Goal: Transaction & Acquisition: Register for event/course

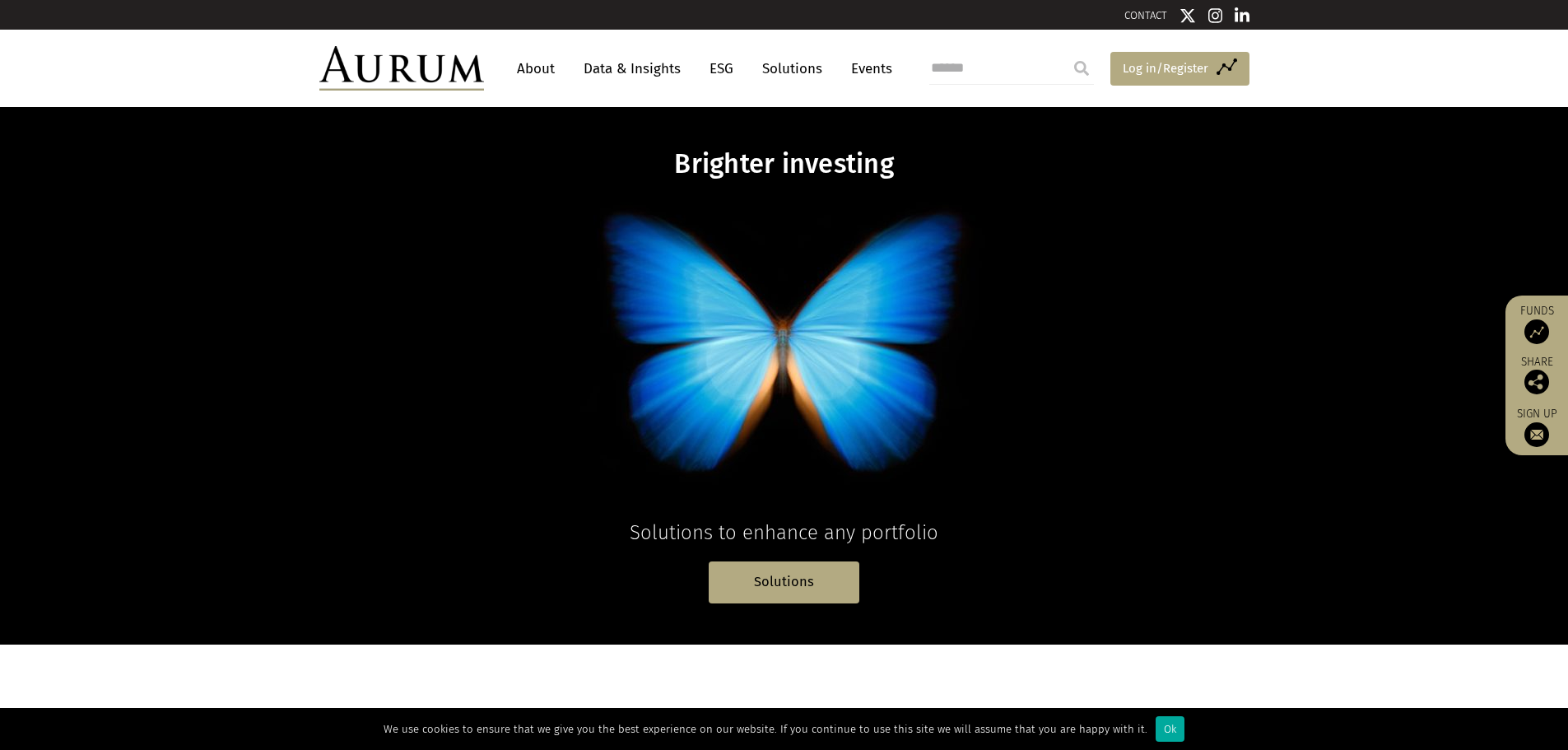
click at [1142, 69] on span "Log in/Register" at bounding box center [1165, 68] width 86 height 20
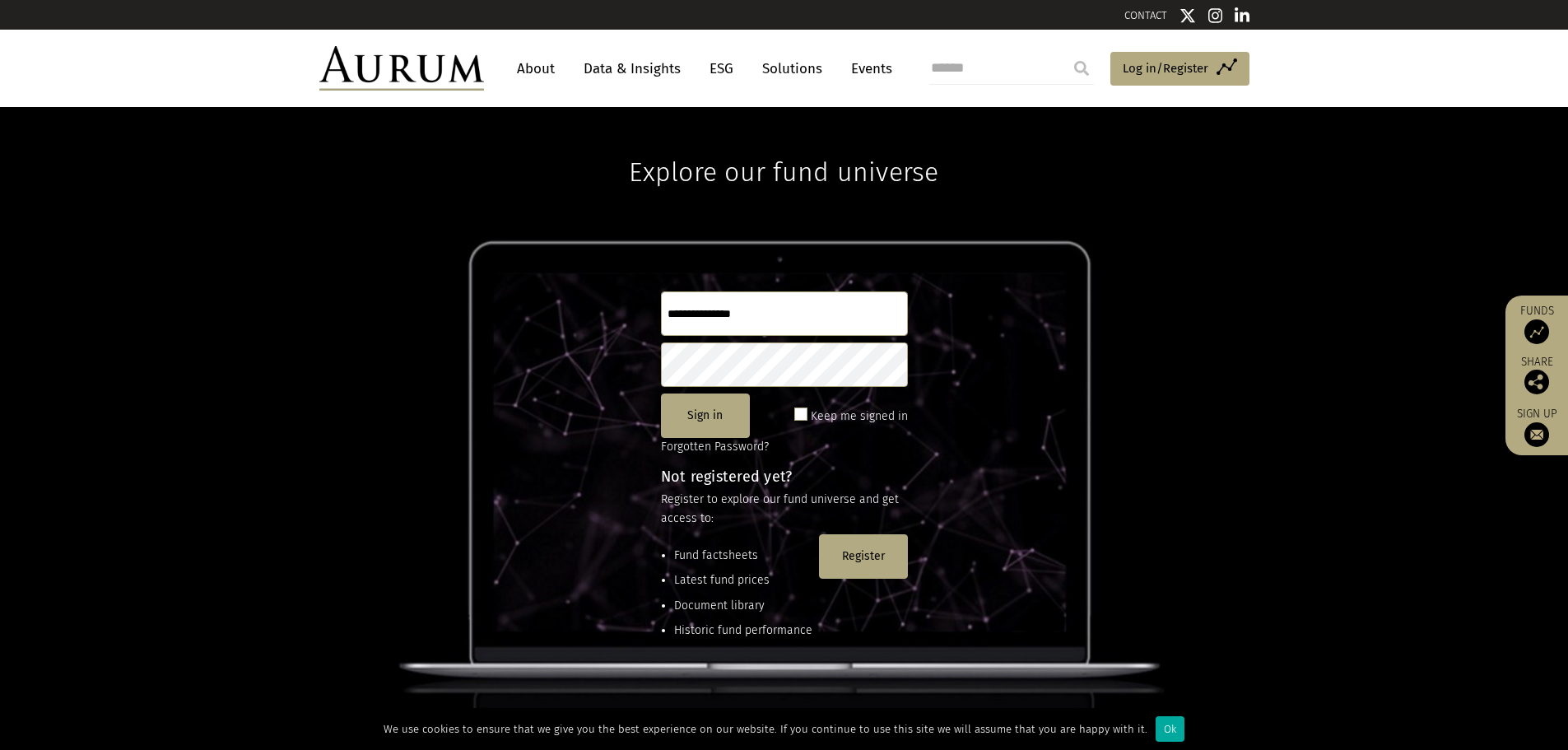
click at [543, 68] on link "About" at bounding box center [536, 69] width 54 height 31
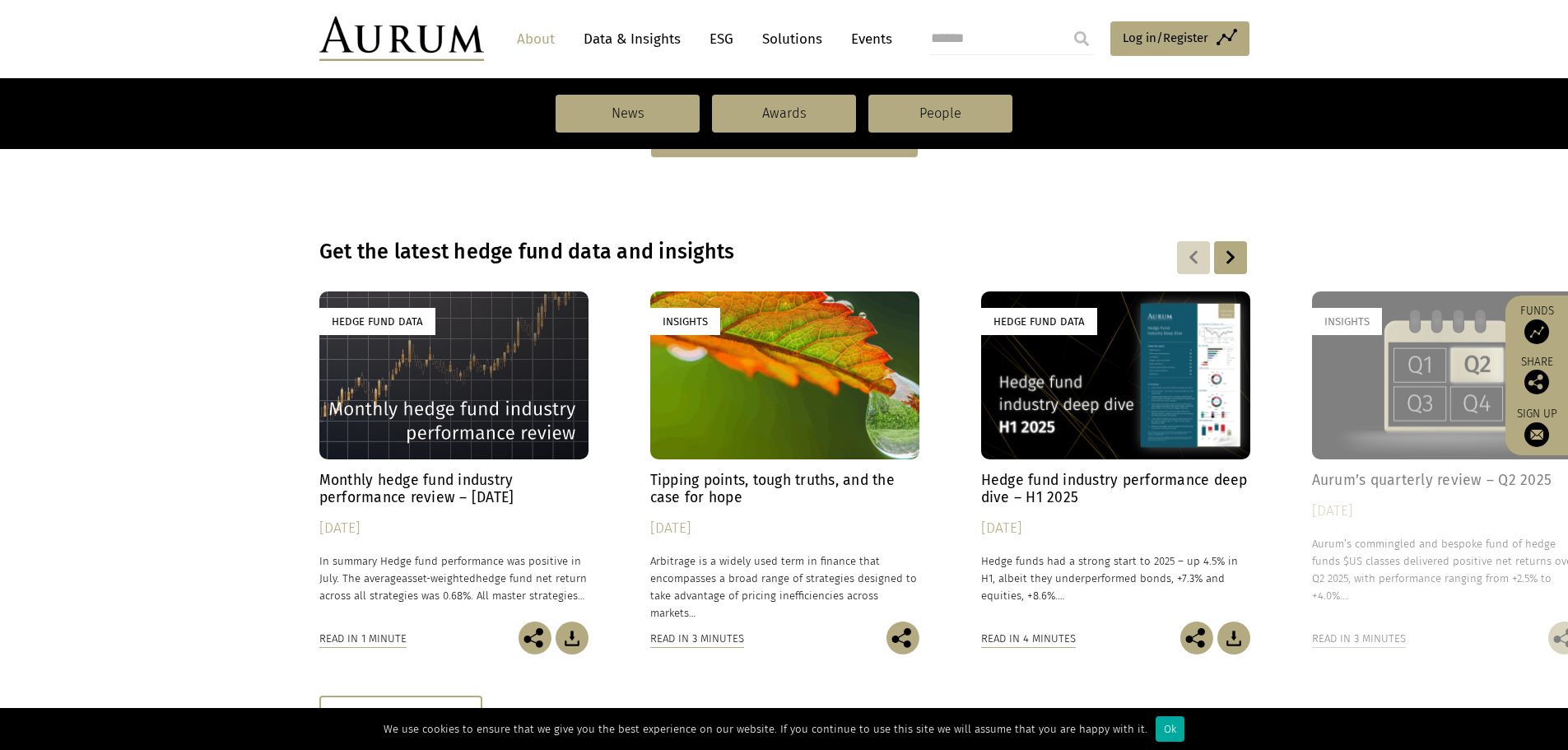
scroll to position [905, 0]
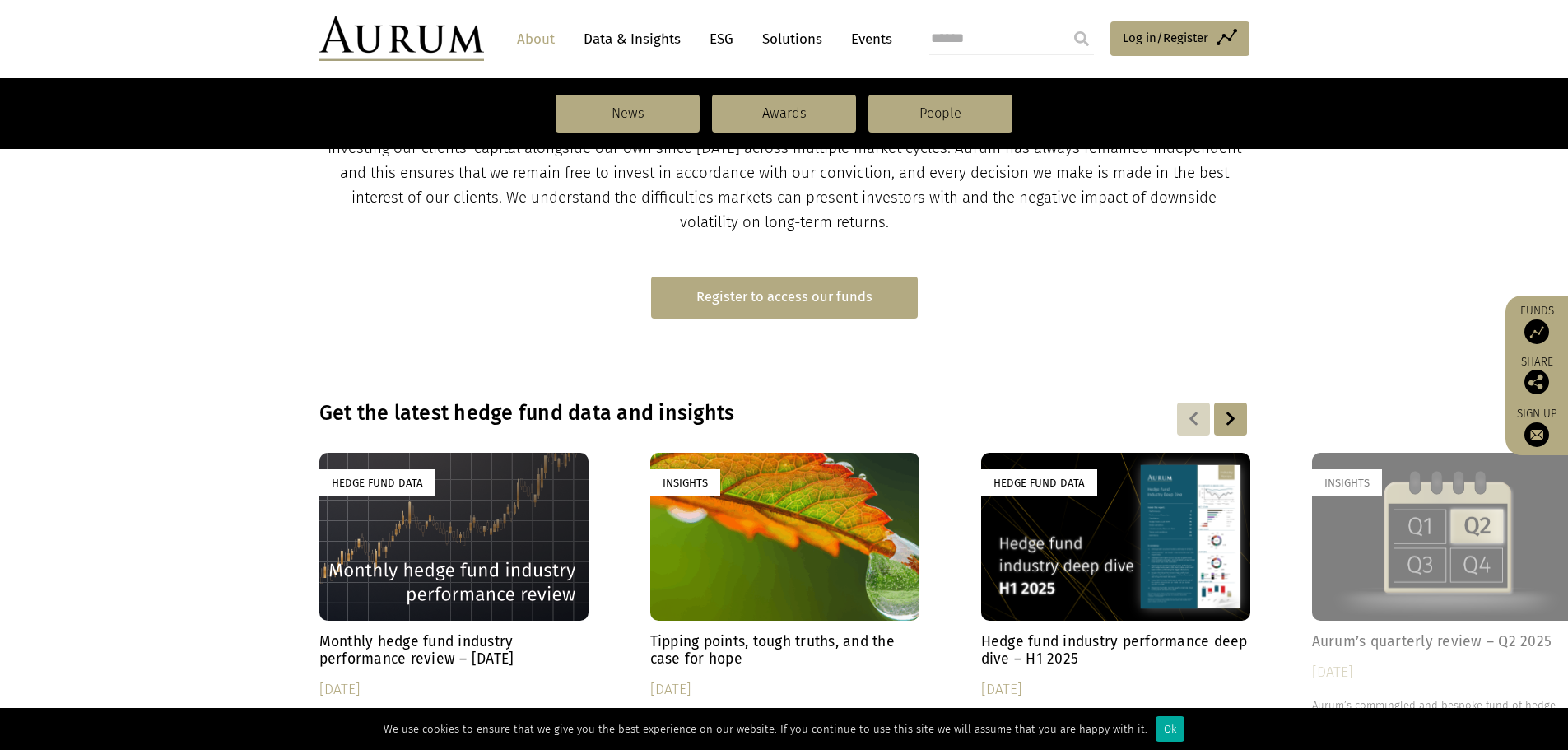
click at [847, 303] on link "Register to access our funds" at bounding box center [784, 298] width 266 height 42
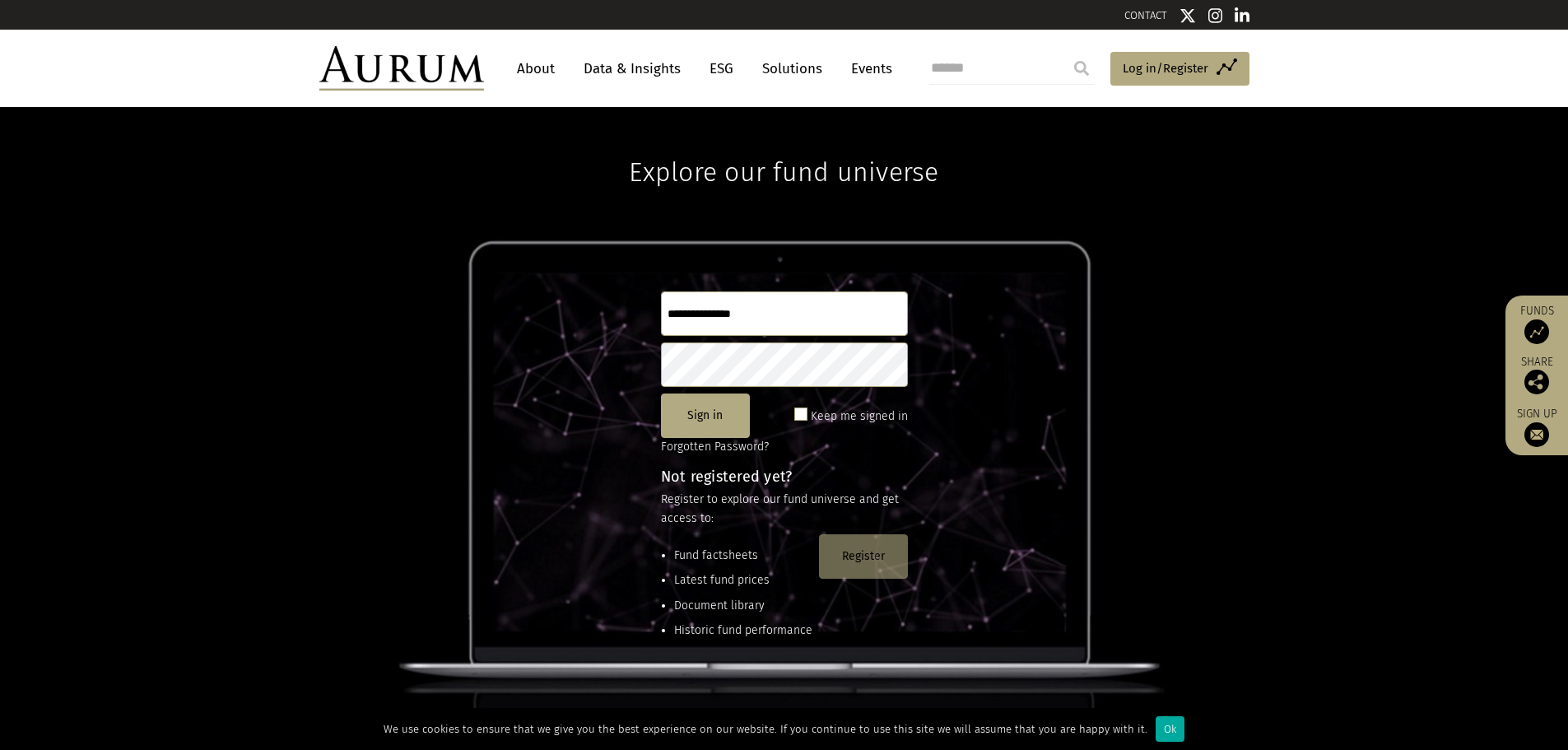
click at [863, 566] on button "Register" at bounding box center [864, 556] width 89 height 44
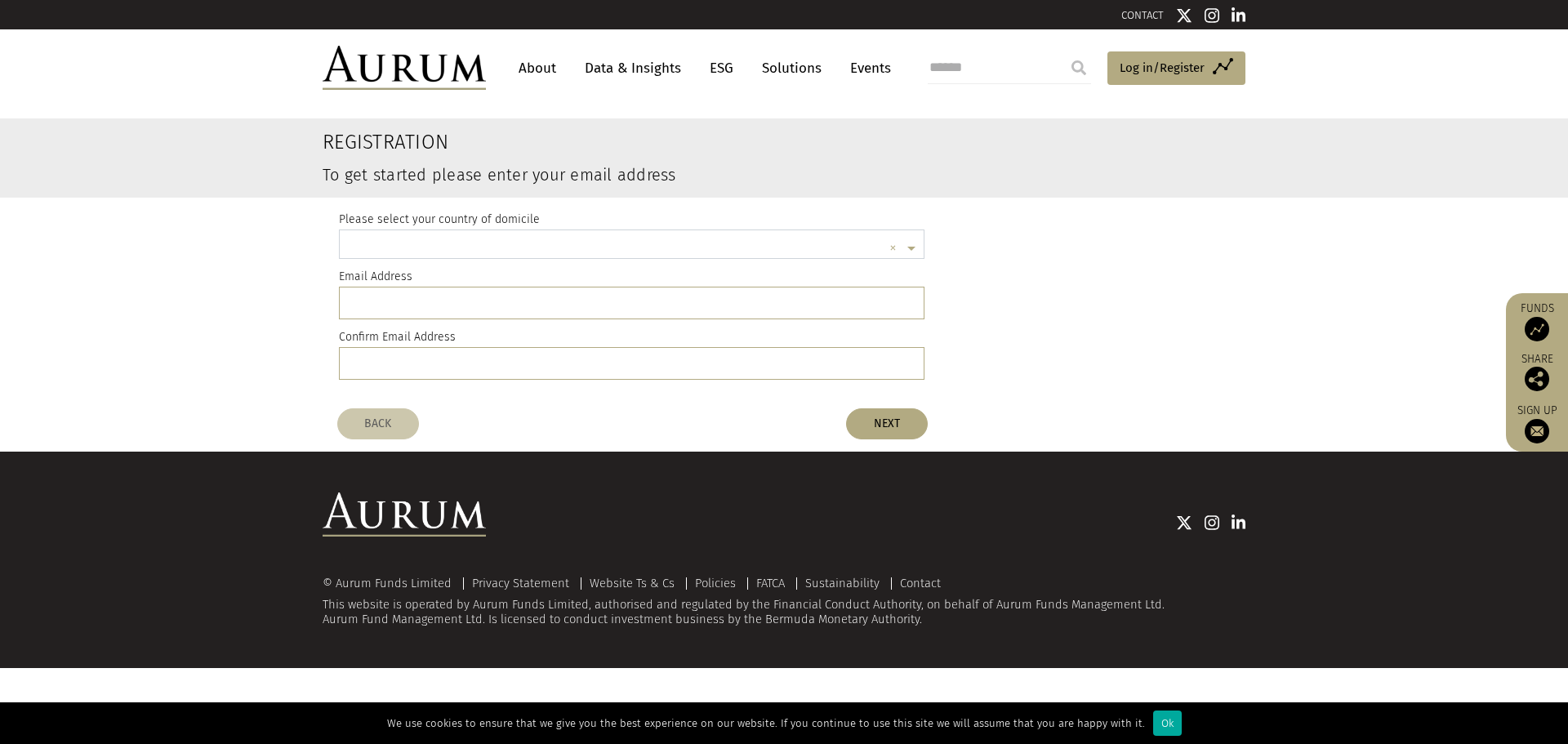
scroll to position [4, 0]
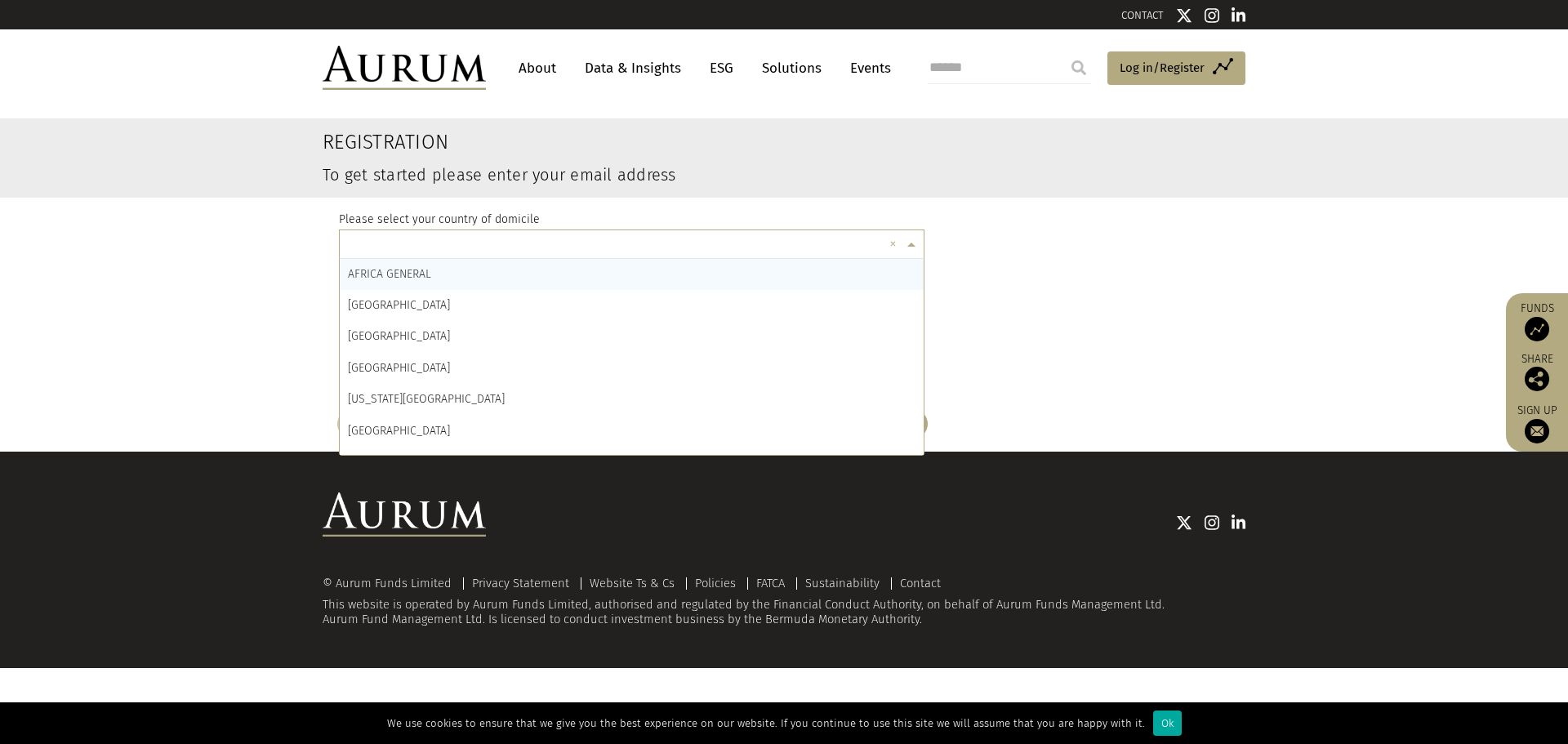
click at [909, 246] on span at bounding box center [913, 244] width 20 height 18
click at [802, 234] on input "text" at bounding box center [616, 246] width 535 height 32
click at [1024, 312] on div "Please select your country of domicile × × AFRICA GENERAL ÅLAND ISLANDS ALBANIA…" at bounding box center [784, 299] width 914 height 202
click at [806, 248] on input "text" at bounding box center [616, 246] width 535 height 32
type input "****"
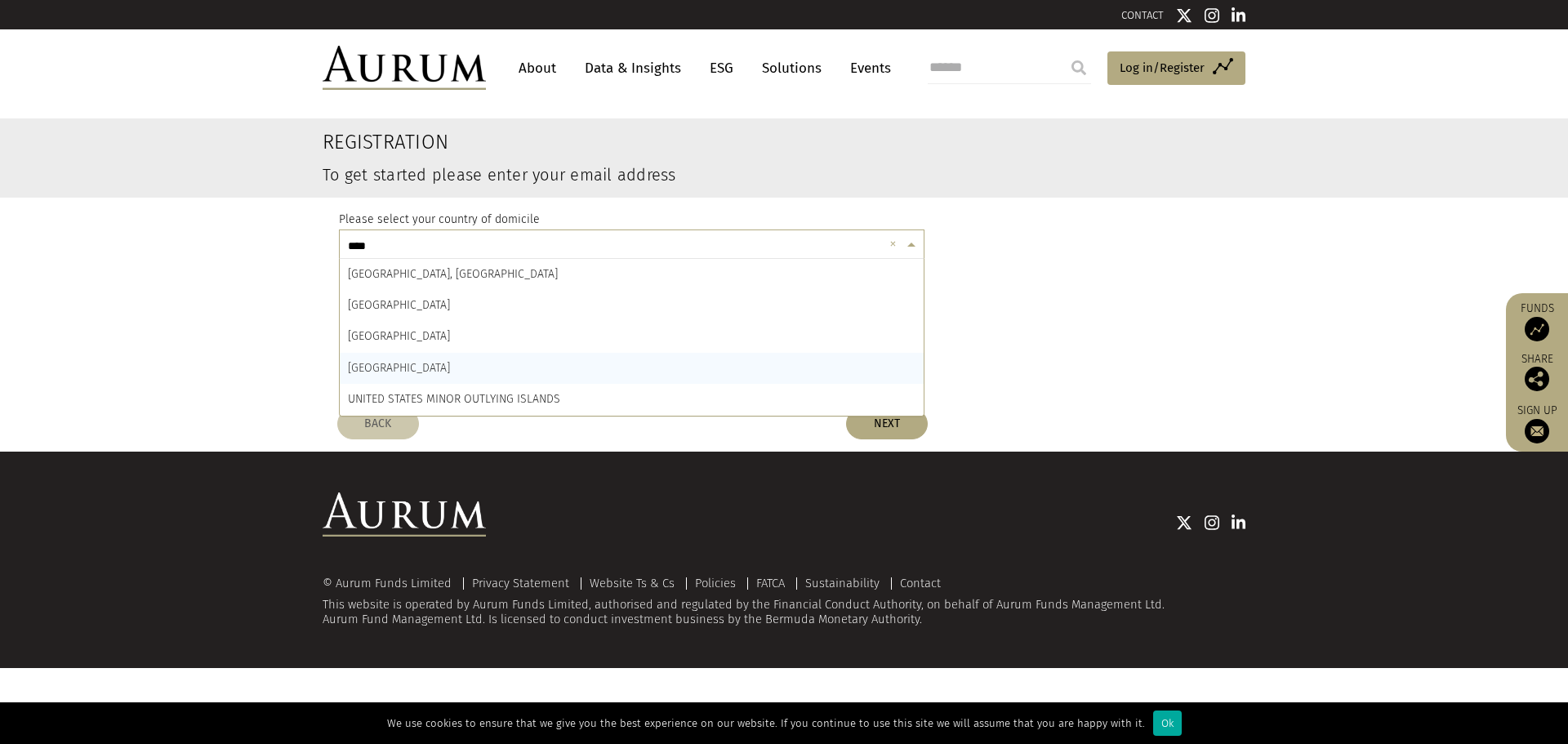
click at [698, 364] on div "UNITED STATES" at bounding box center [632, 368] width 584 height 31
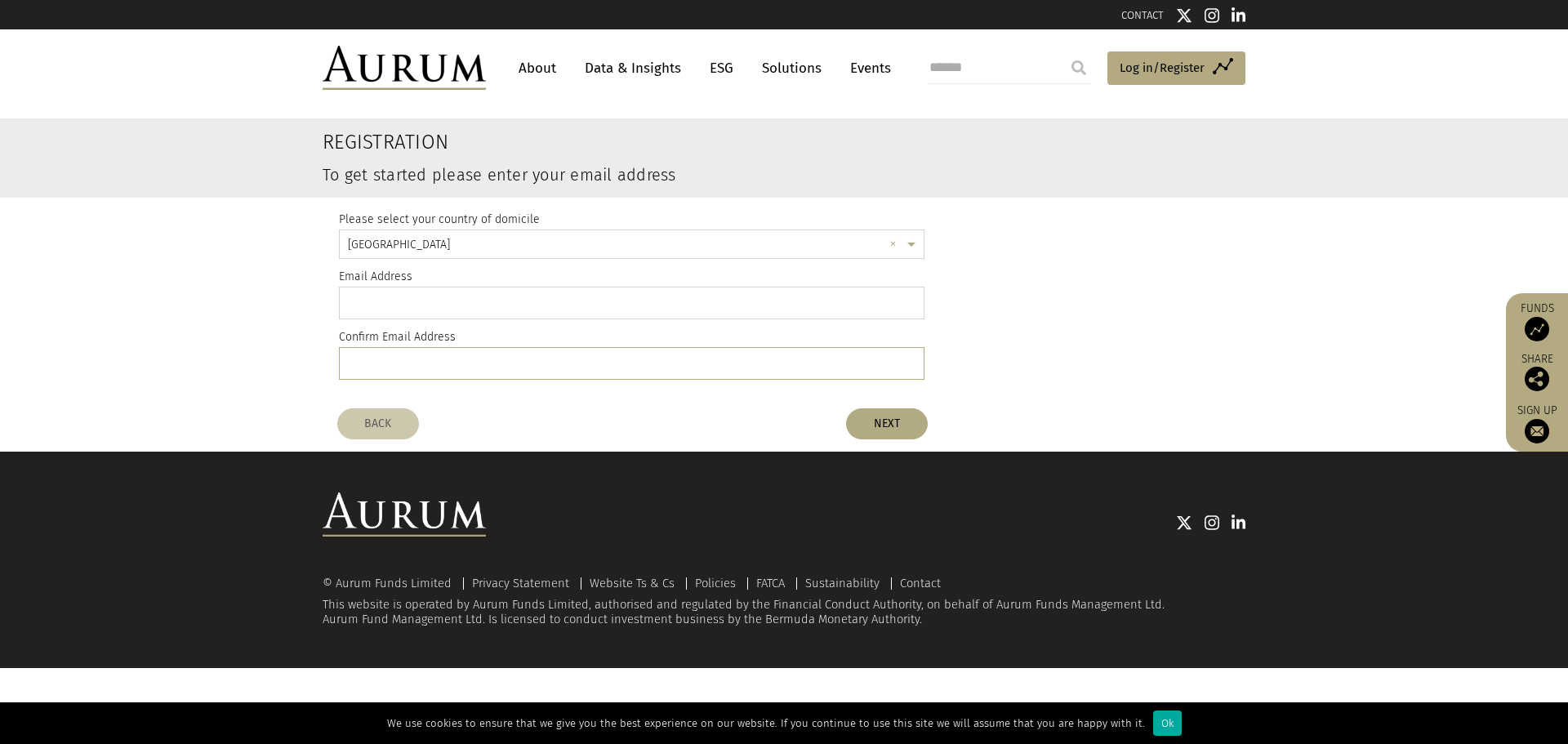
click at [686, 302] on input "email" at bounding box center [632, 302] width 586 height 32
type input "**********"
click at [868, 424] on button "NEXT" at bounding box center [888, 424] width 82 height 31
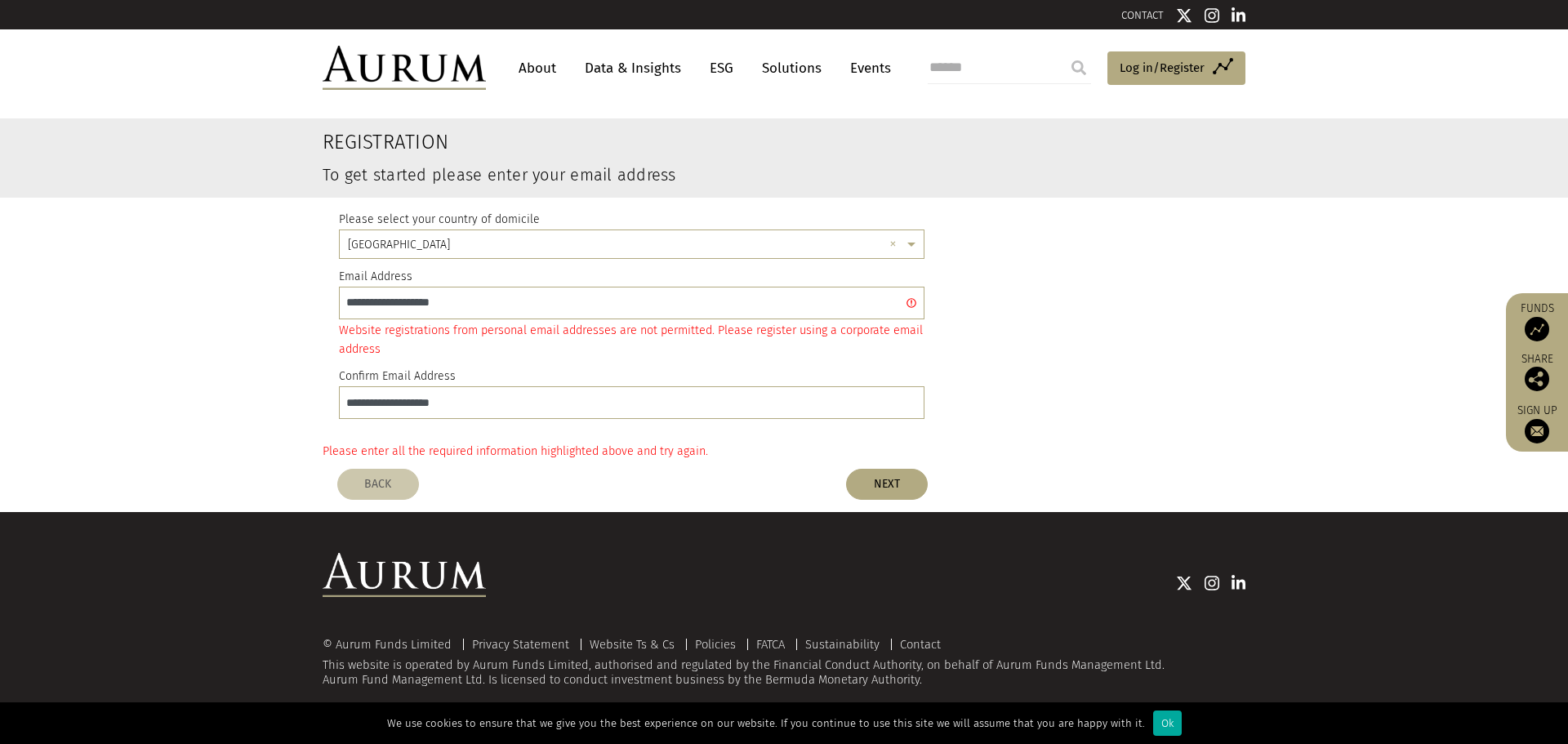
click at [545, 75] on link "About" at bounding box center [537, 69] width 53 height 31
